Goal: Transaction & Acquisition: Purchase product/service

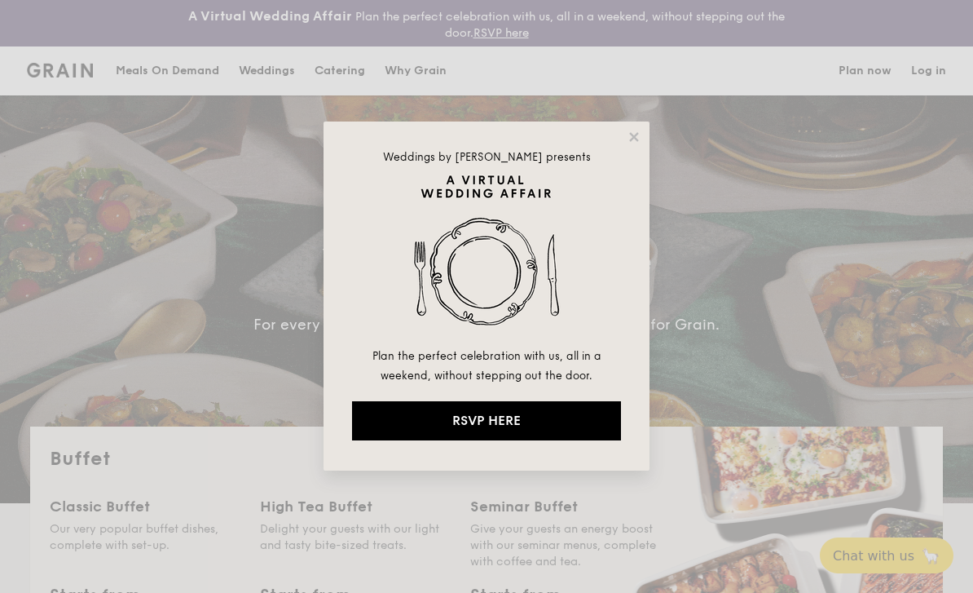
select select
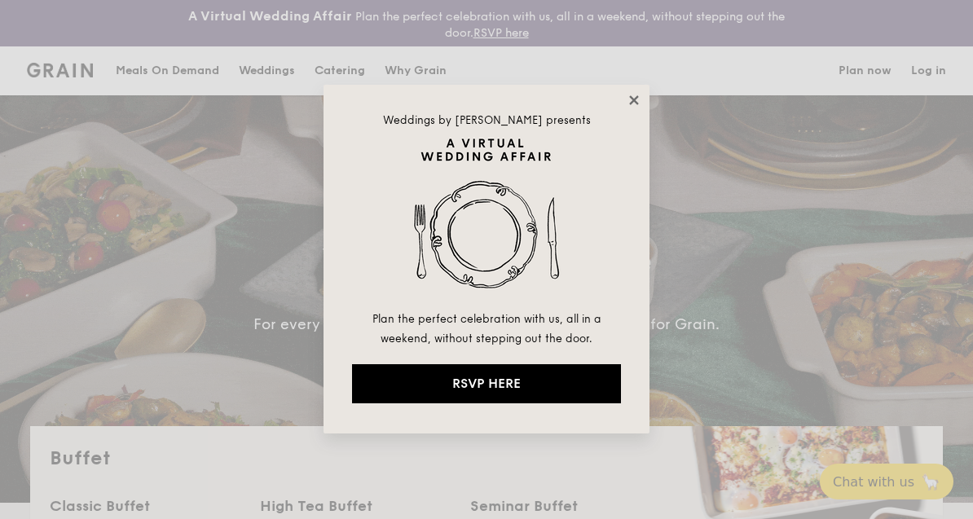
click at [637, 104] on icon at bounding box center [633, 99] width 9 height 9
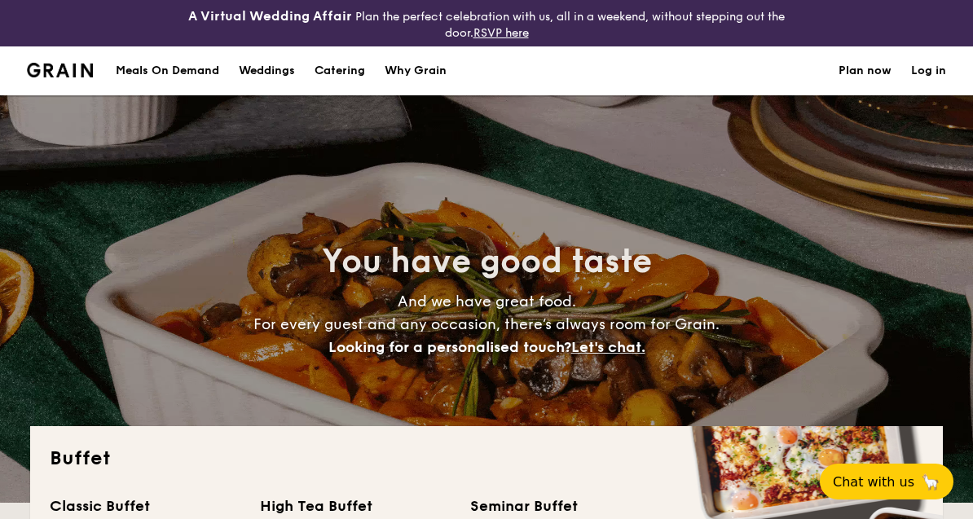
click at [340, 79] on h1 "Catering" at bounding box center [340, 70] width 51 height 49
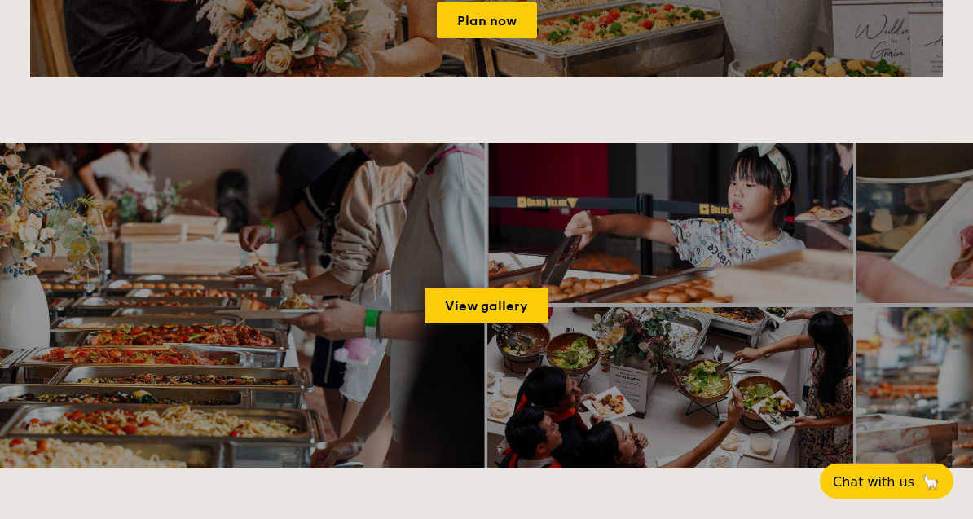
scroll to position [2094, 0]
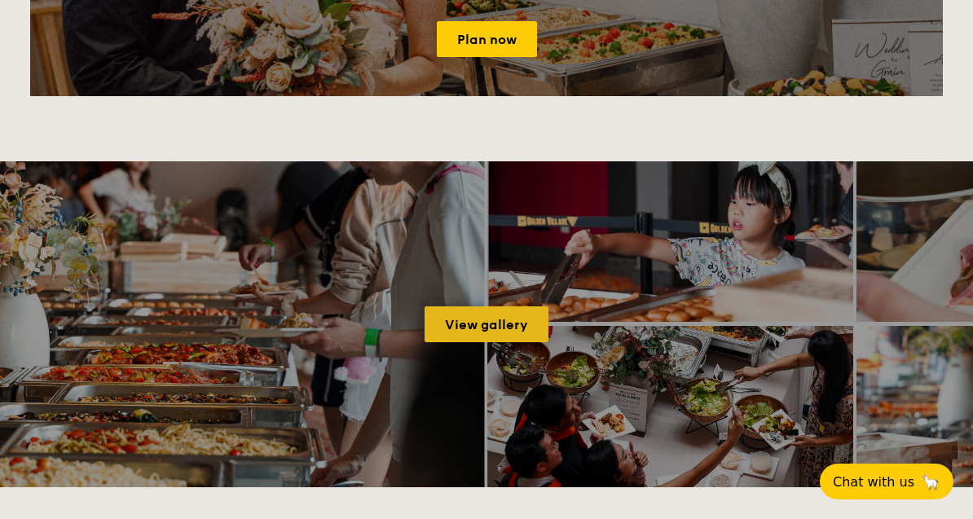
click at [510, 329] on link "View gallery" at bounding box center [487, 324] width 124 height 36
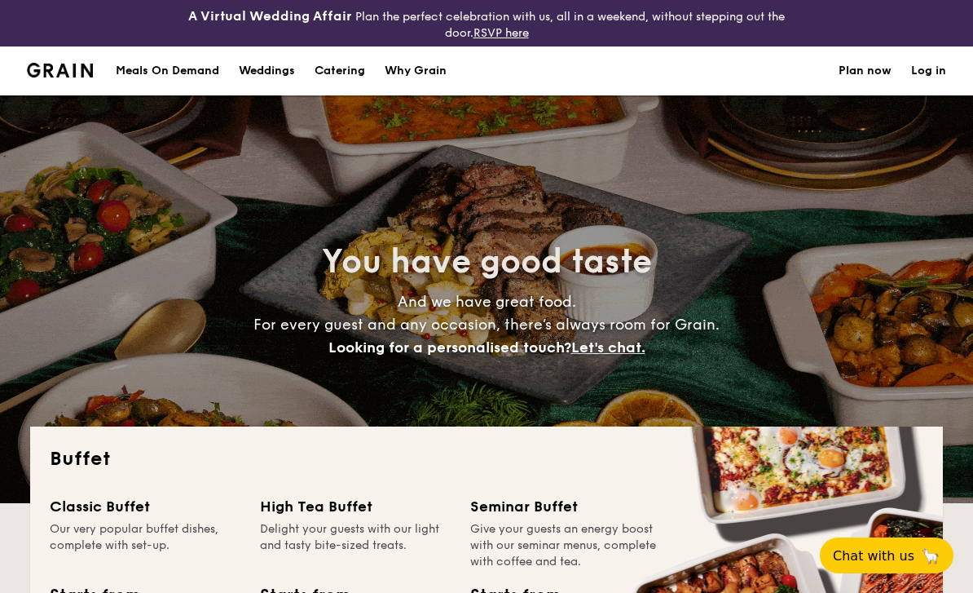
select select
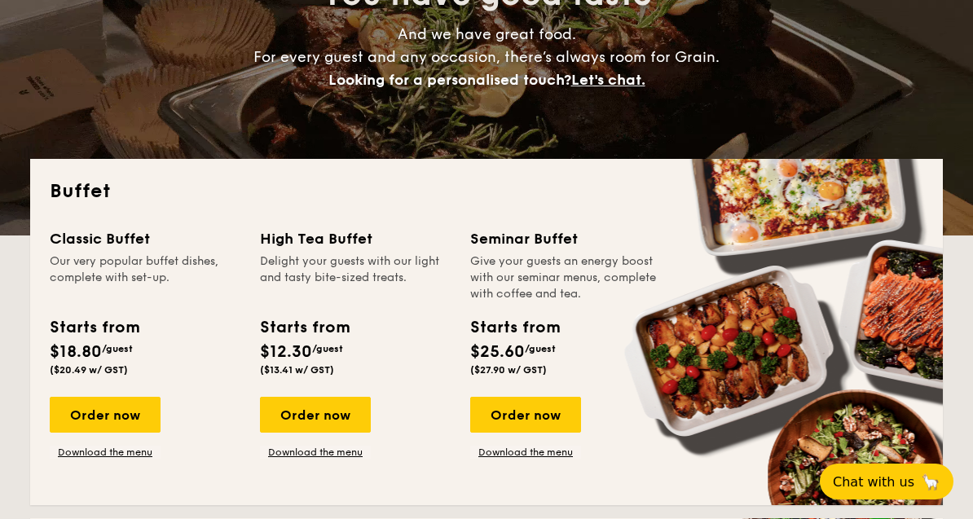
scroll to position [267, 0]
click at [116, 417] on div "Order now" at bounding box center [105, 416] width 111 height 36
